Goal: Task Accomplishment & Management: Complete application form

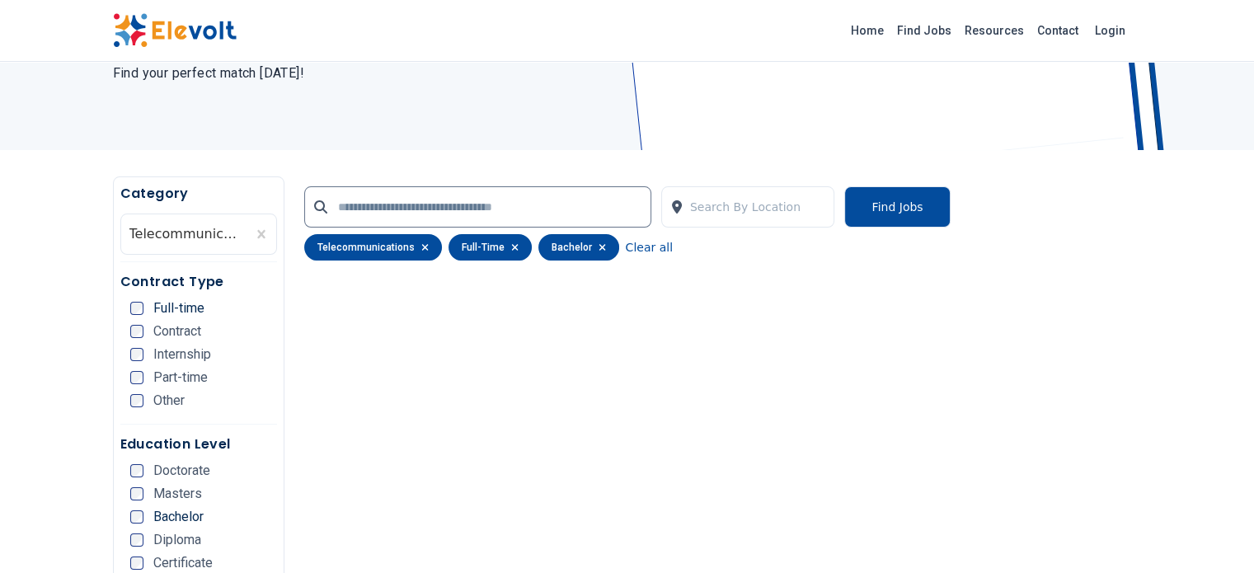
scroll to position [218, 0]
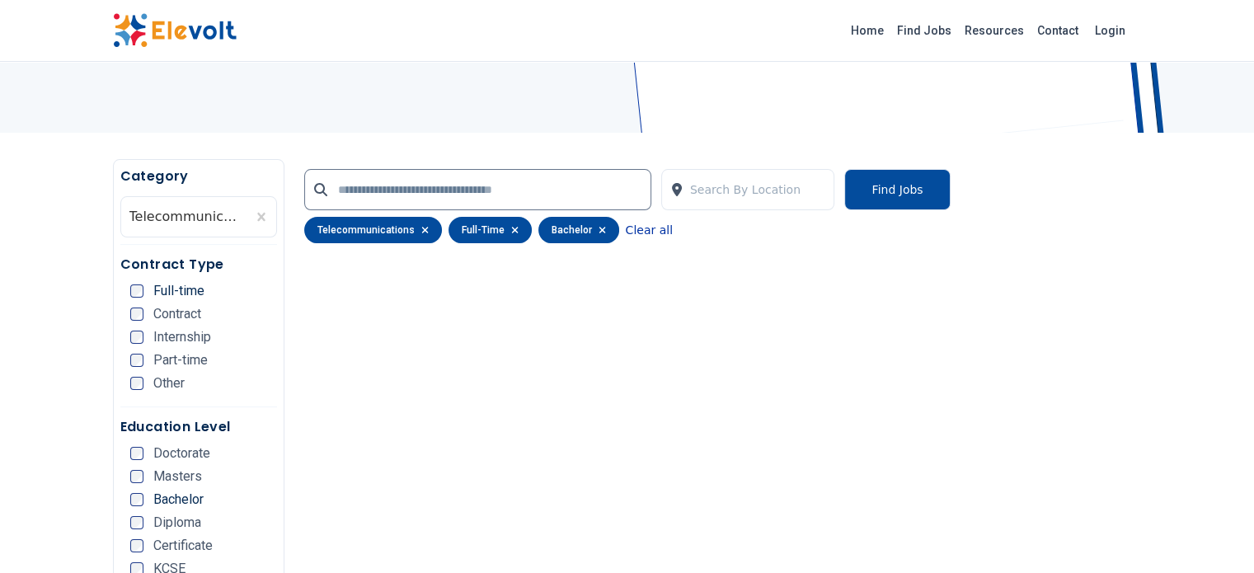
click at [626, 233] on button "Clear all" at bounding box center [649, 230] width 47 height 26
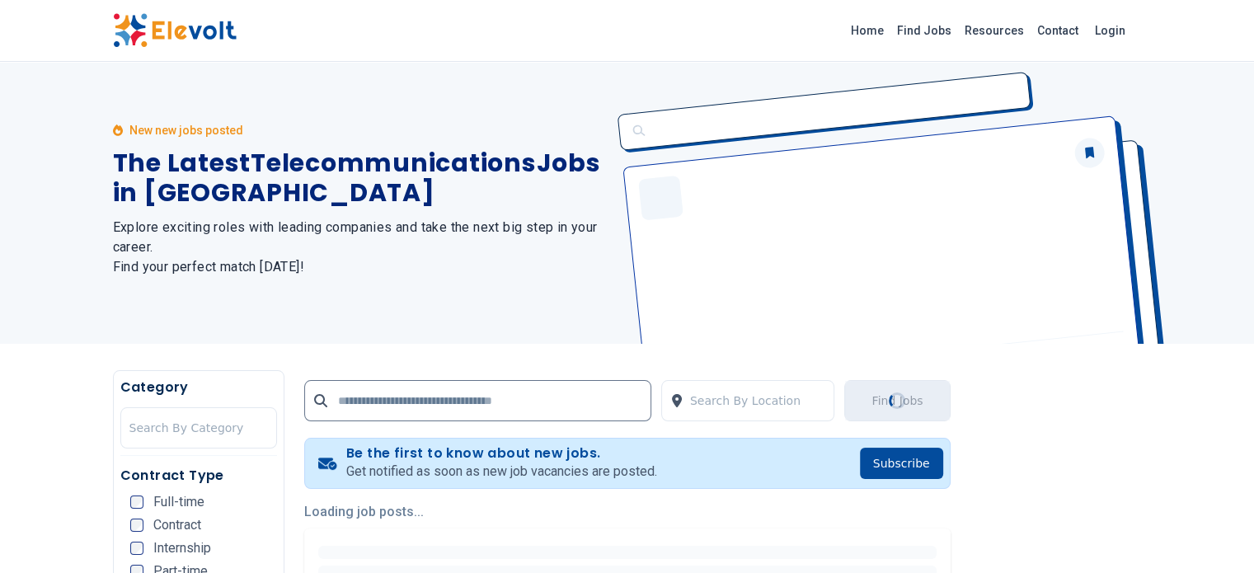
scroll to position [0, 0]
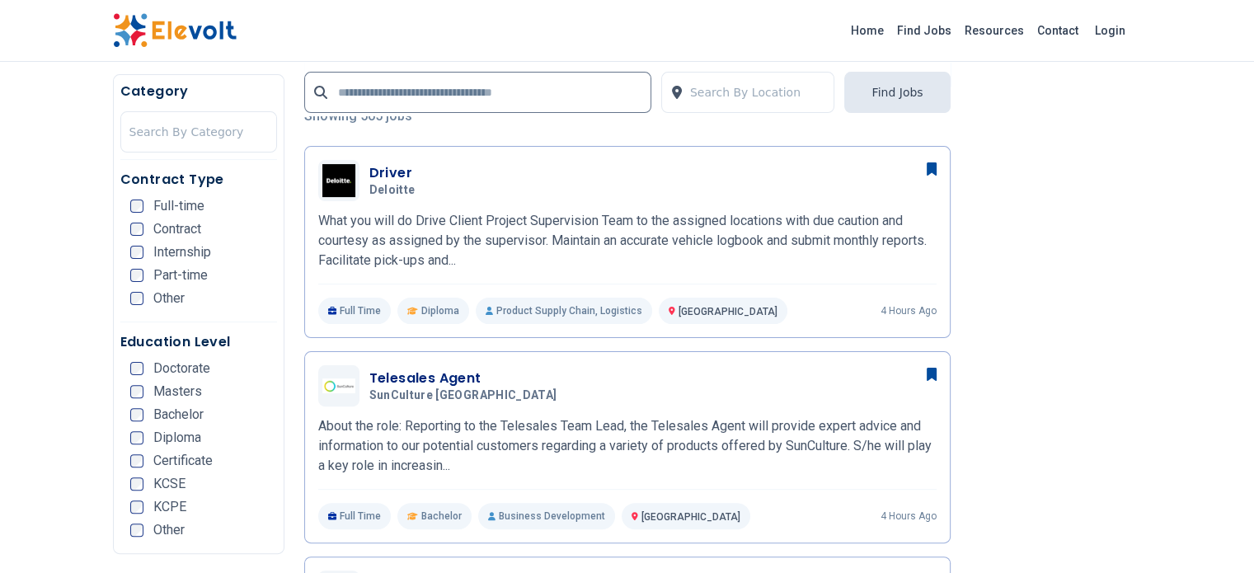
scroll to position [402, 0]
click at [130, 204] on div "Full-time" at bounding box center [167, 206] width 74 height 13
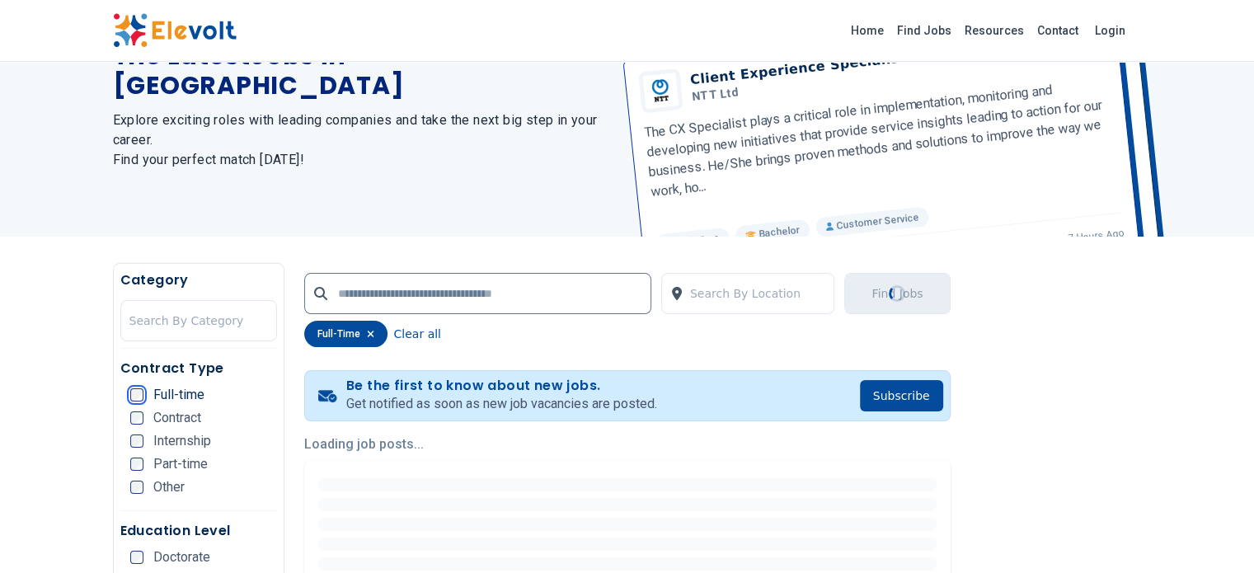
scroll to position [131, 0]
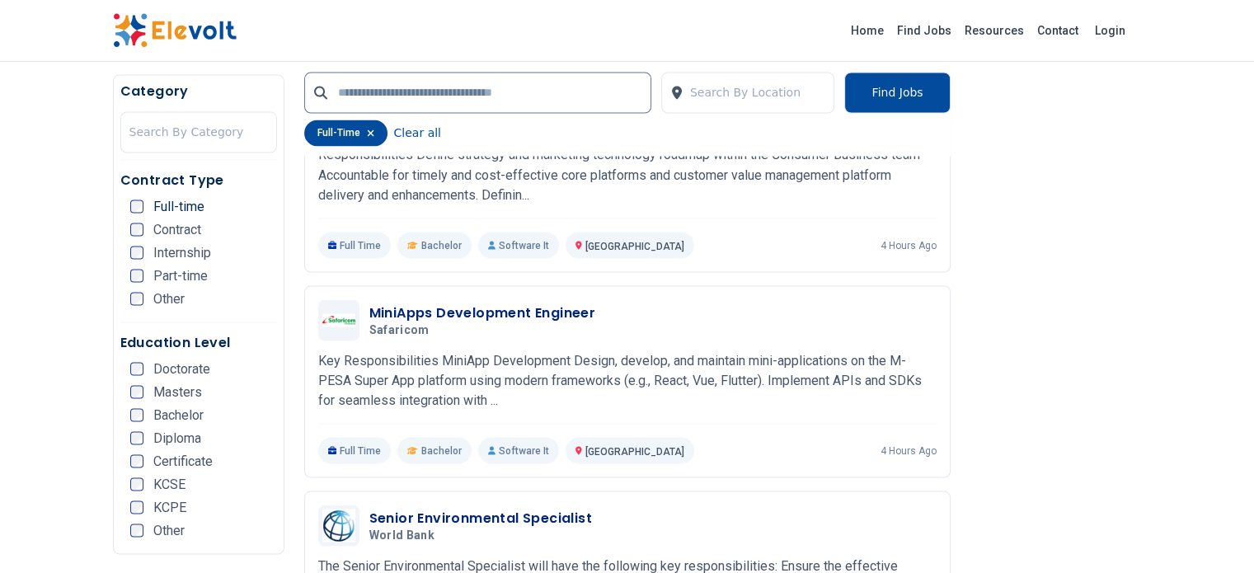
scroll to position [2955, 0]
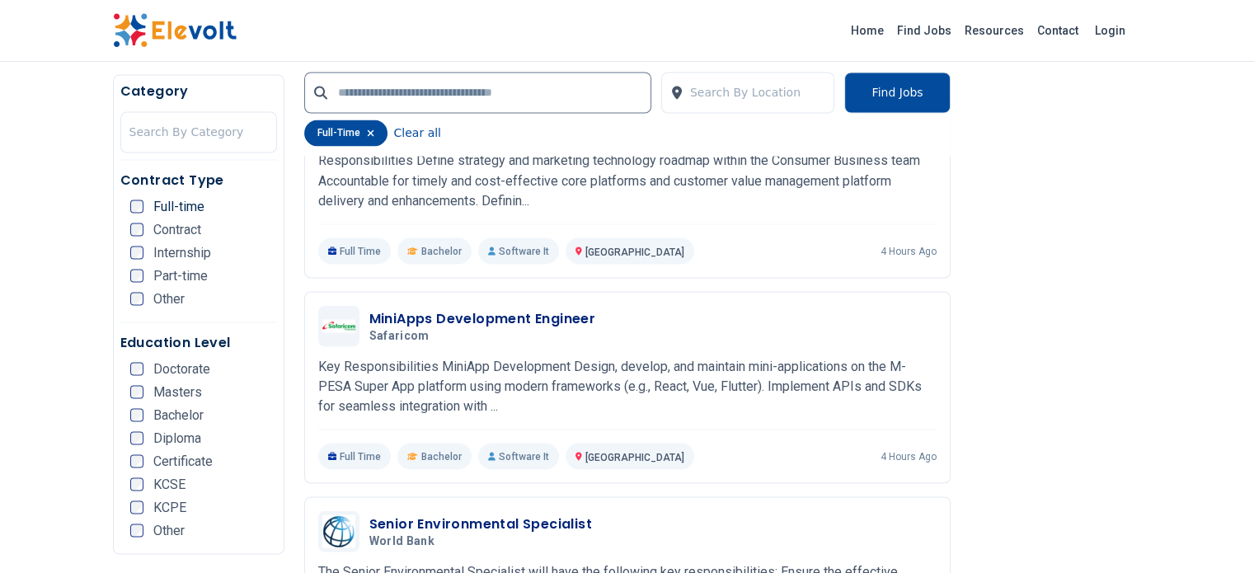
click at [130, 408] on div "Bachelor" at bounding box center [166, 414] width 73 height 13
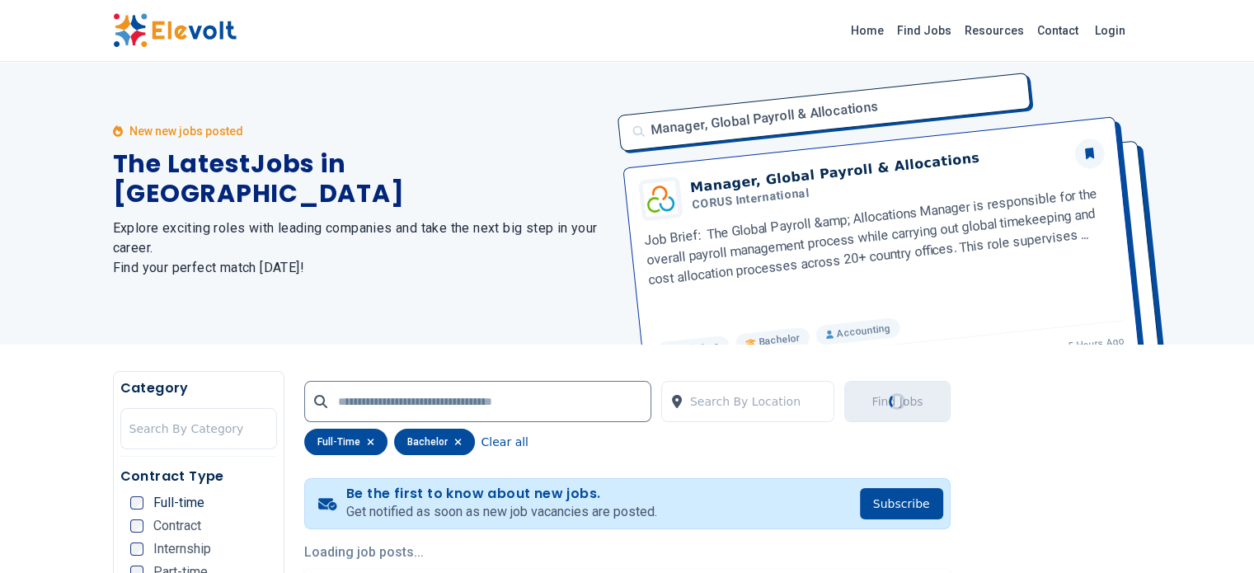
scroll to position [0, 0]
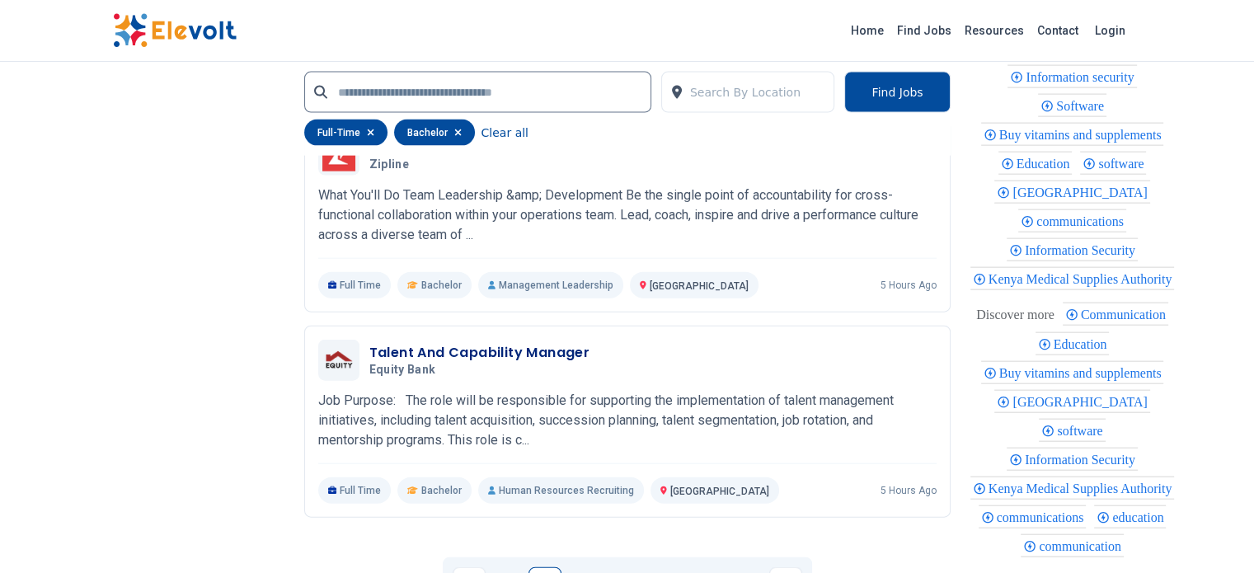
scroll to position [3708, 0]
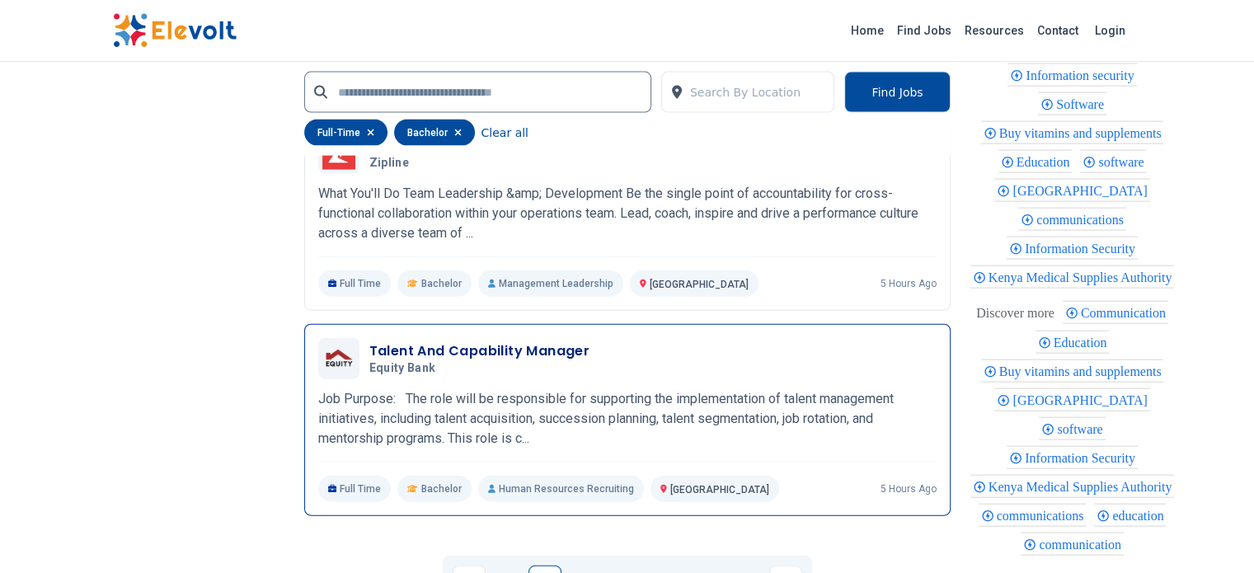
click at [496, 338] on div "Talent And Capability Manager Equity Bank 10/07/2025 11/06/2025" at bounding box center [627, 358] width 618 height 41
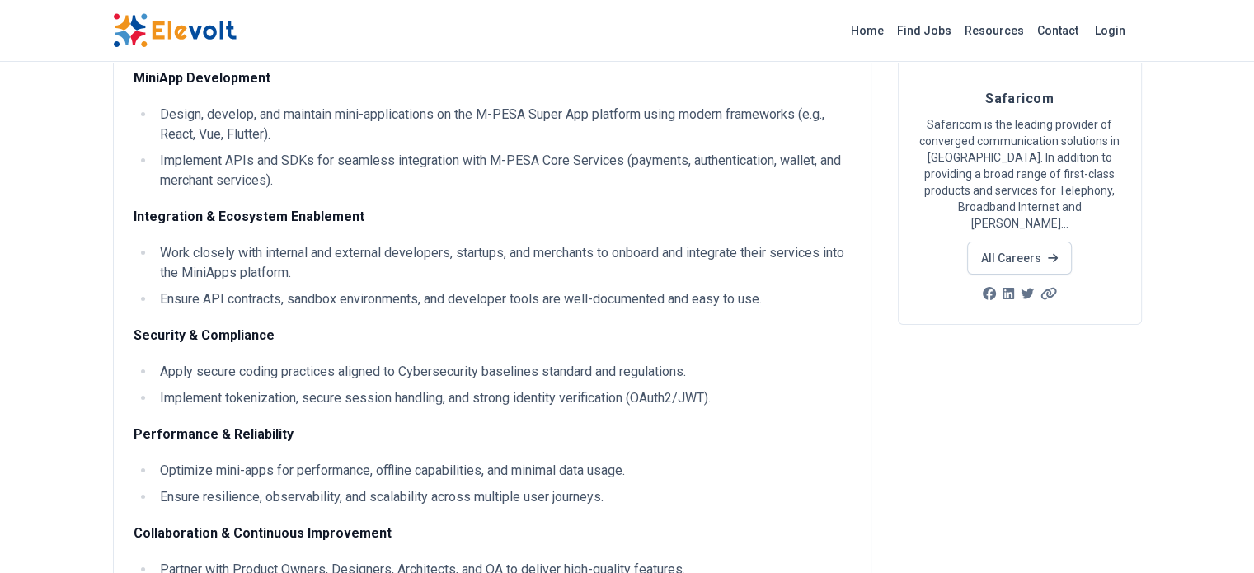
scroll to position [121, 0]
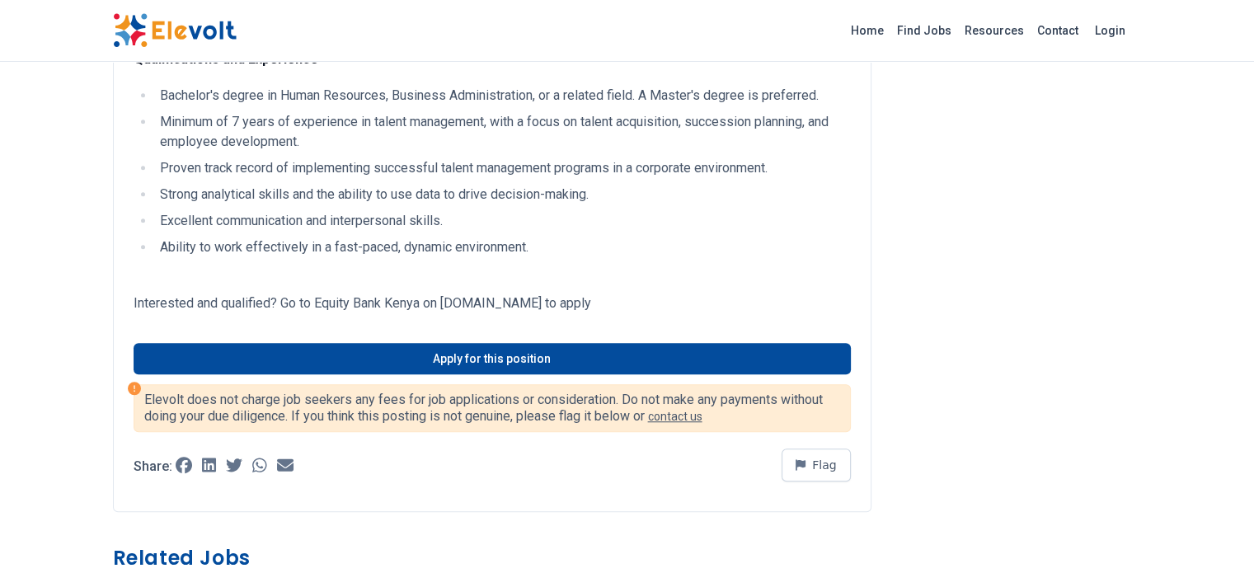
scroll to position [1197, 0]
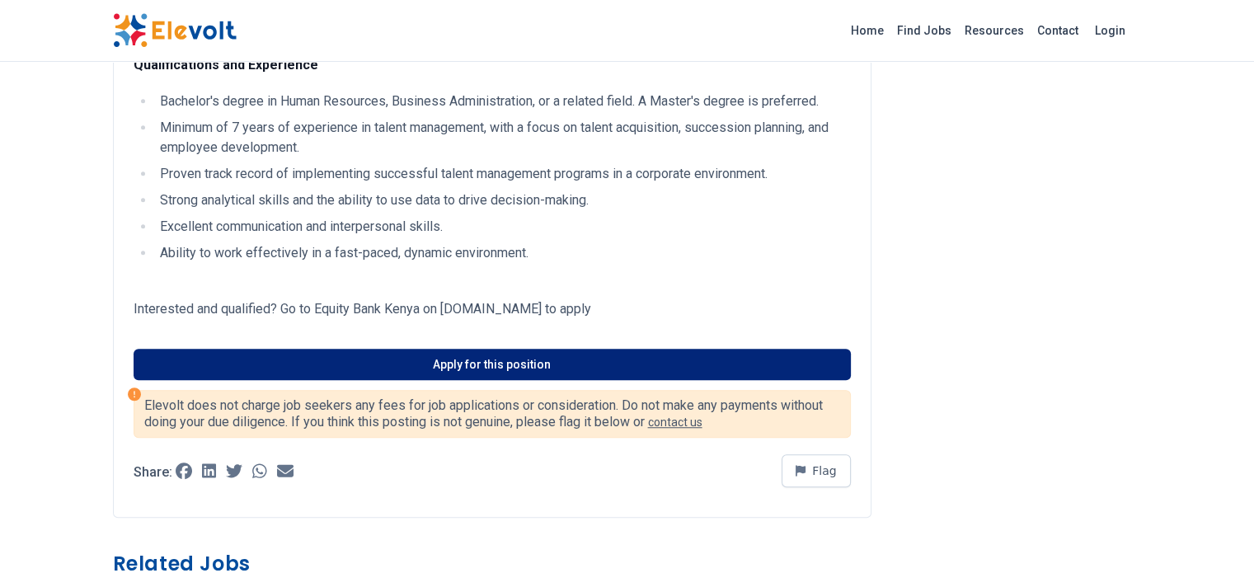
click at [369, 349] on link "Apply for this position" at bounding box center [492, 364] width 717 height 31
